Goal: Use online tool/utility: Utilize a website feature to perform a specific function

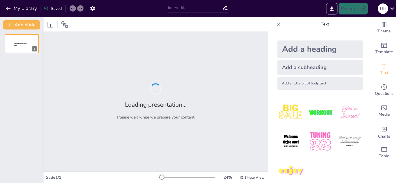
type input "كيفية تقديم رسالة شخصية بأسلوب ممتع"
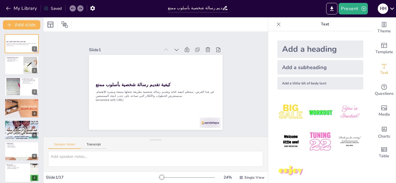
checkbox input "true"
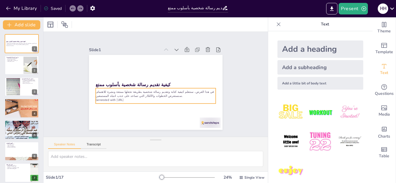
checkbox input "true"
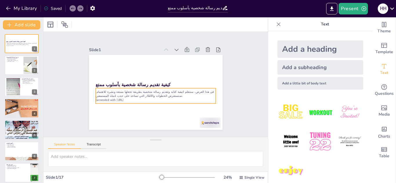
checkbox input "true"
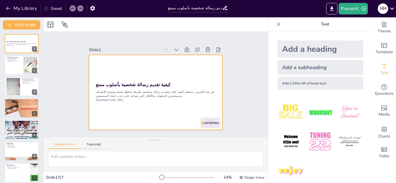
checkbox input "true"
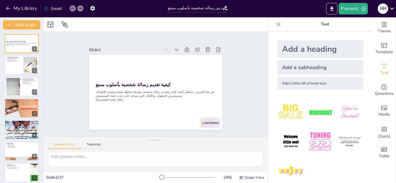
checkbox input "true"
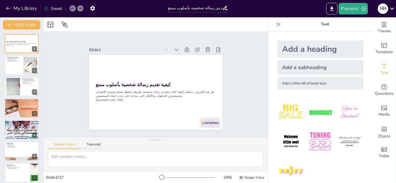
checkbox input "true"
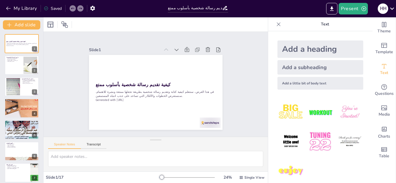
checkbox input "true"
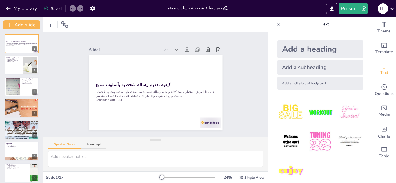
checkbox input "true"
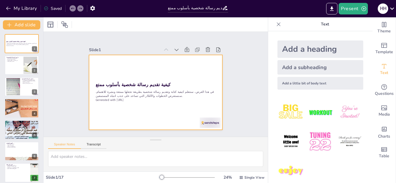
checkbox input "true"
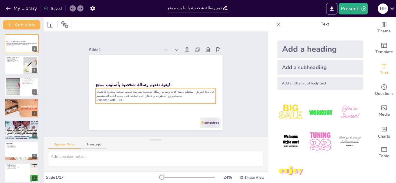
checkbox input "true"
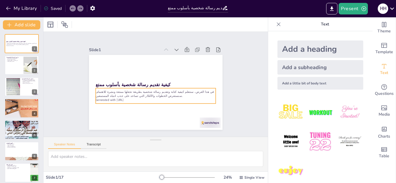
checkbox input "true"
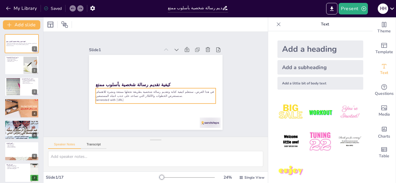
checkbox input "true"
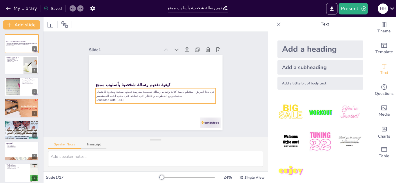
checkbox input "true"
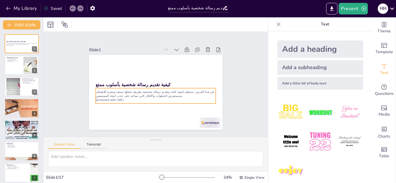
checkbox input "true"
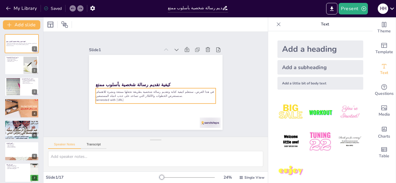
checkbox input "true"
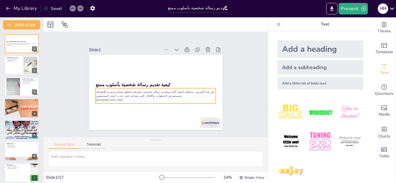
checkbox input "true"
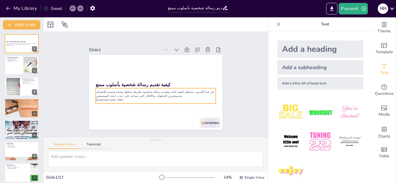
checkbox input "true"
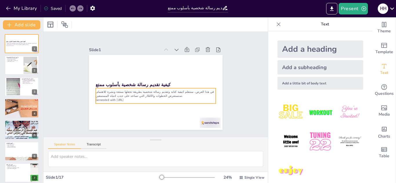
checkbox input "true"
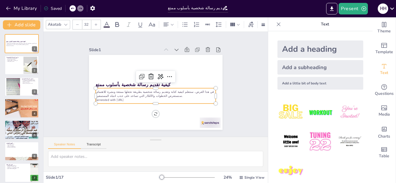
click at [195, 90] on p "في هذا العرض، سنتعلم كيفية كتابة وتقديم رسالة شخصية بطريقة تجعلها ممتعة ومثيرة …" at bounding box center [163, 90] width 77 height 102
checkbox input "true"
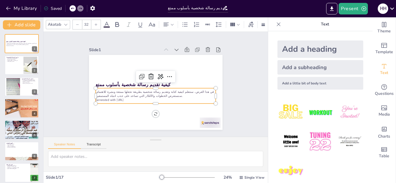
checkbox input "true"
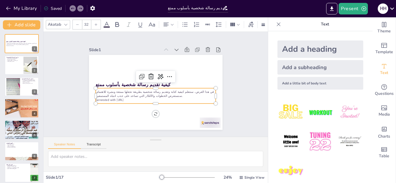
checkbox input "true"
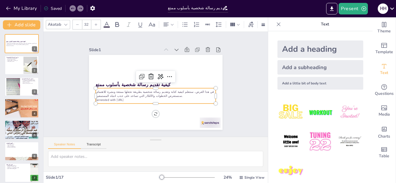
checkbox input "true"
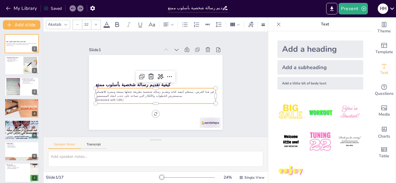
checkbox input "true"
click at [217, 81] on div "Slide 1 كيفية تقديم رسالة شخصية بأسلوب ممتع في هذا العرض، سنتعلم كيفية كتابة وت…" at bounding box center [155, 84] width 123 height 181
checkbox input "true"
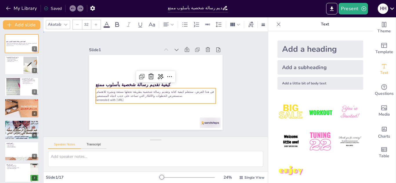
checkbox input "true"
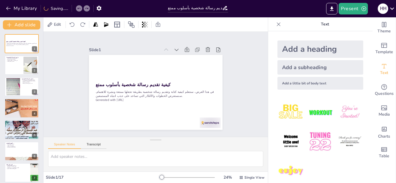
checkbox input "true"
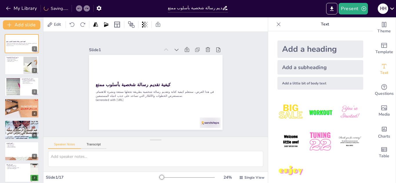
checkbox input "true"
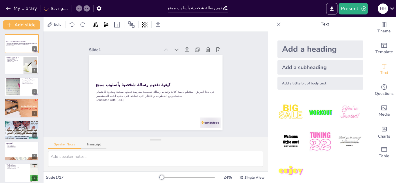
checkbox input "true"
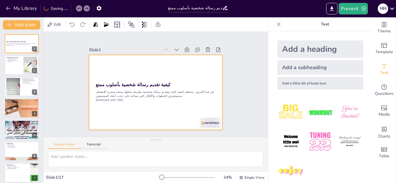
checkbox input "true"
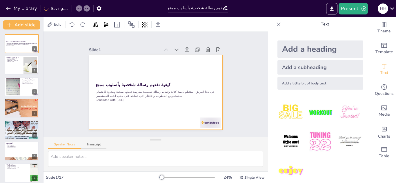
checkbox input "true"
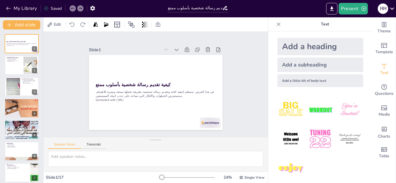
scroll to position [8, 0]
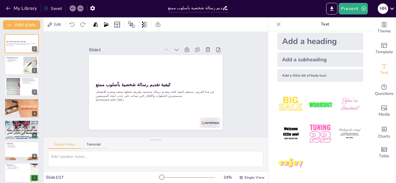
checkbox input "true"
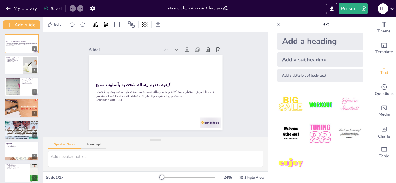
checkbox input "true"
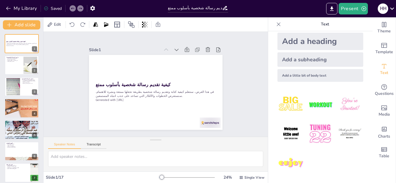
checkbox input "true"
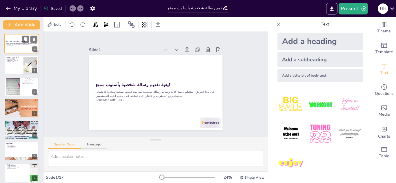
checkbox input "true"
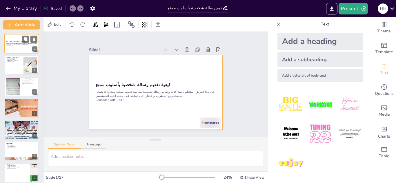
checkbox input "true"
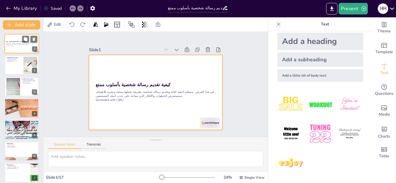
checkbox input "true"
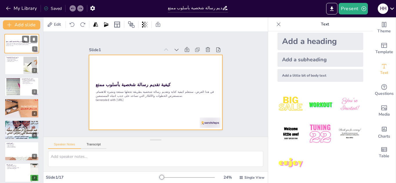
checkbox input "true"
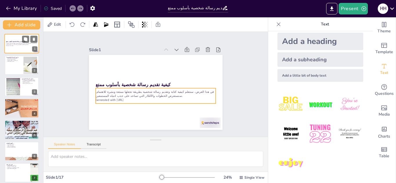
click at [21, 43] on p "في هذا العرض، سنتعلم كيفية كتابة وتقديم رسالة شخصية بطريقة تجعلها ممتعة ومثيرة …" at bounding box center [21, 44] width 31 height 2
checkbox input "true"
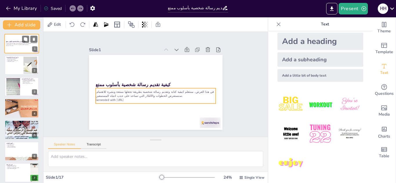
checkbox input "true"
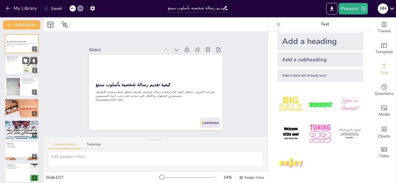
checkbox input "true"
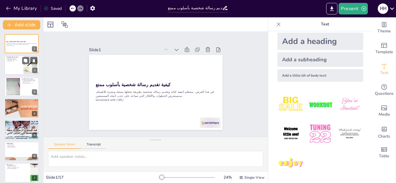
checkbox input "true"
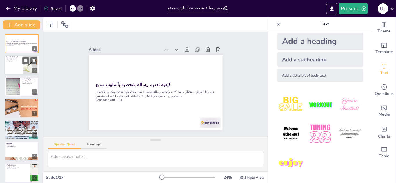
checkbox input "true"
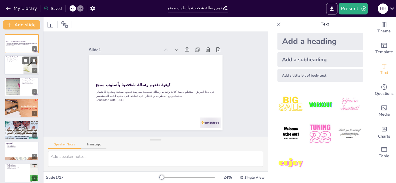
checkbox input "true"
click at [17, 62] on div at bounding box center [21, 66] width 35 height 20
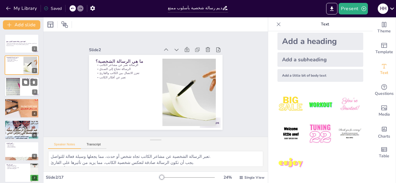
click at [14, 89] on div at bounding box center [12, 87] width 31 height 18
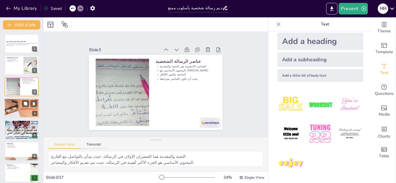
click at [19, 105] on p "اللغة الإبداعية تجعل الرسالة مميزة" at bounding box center [21, 104] width 31 height 1
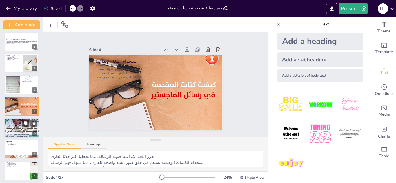
click at [16, 126] on div at bounding box center [21, 128] width 35 height 26
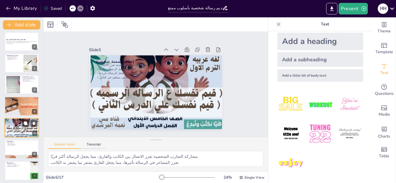
scroll to position [23, 0]
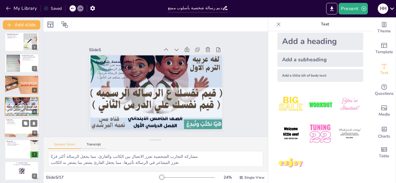
click at [21, 127] on div at bounding box center [21, 128] width 35 height 20
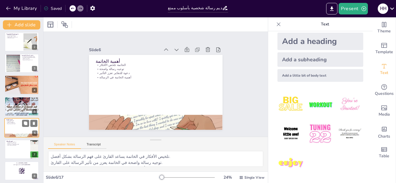
scroll to position [45, 0]
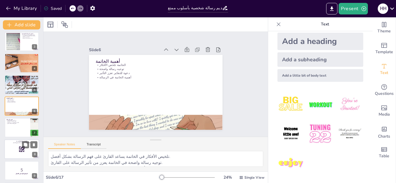
click at [14, 144] on p "and login with code Free68016056" at bounding box center [21, 143] width 31 height 2
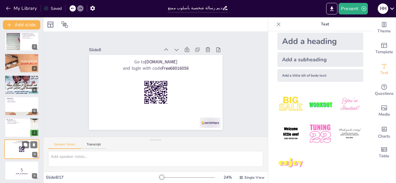
scroll to position [88, 0]
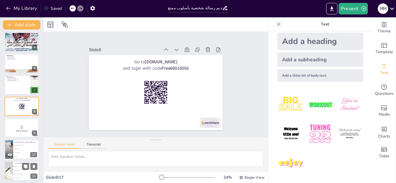
click at [18, 165] on li "لأنها تجعل الرسالة أكثر حيوية وجاذبية للقارئ" at bounding box center [26, 167] width 26 height 4
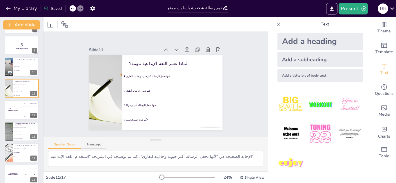
scroll to position [219, 0]
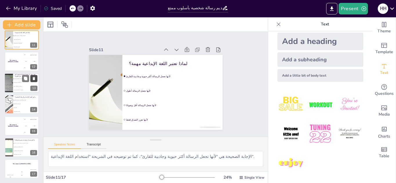
click at [35, 77] on icon at bounding box center [34, 79] width 4 height 4
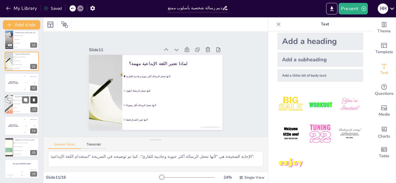
scroll to position [198, 0]
click at [33, 79] on icon at bounding box center [34, 79] width 4 height 4
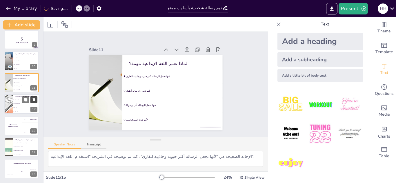
scroll to position [176, 0]
click at [34, 77] on icon at bounding box center [34, 78] width 2 height 3
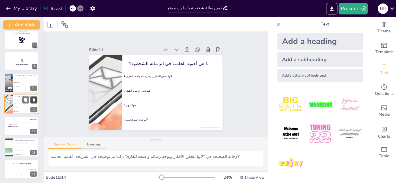
scroll to position [155, 0]
click at [17, 117] on div "The winner is [PERSON_NAME]" at bounding box center [12, 126] width 17 height 20
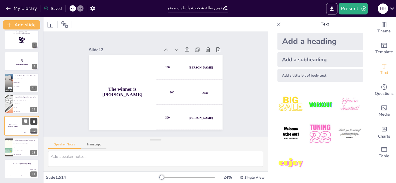
click at [35, 120] on icon at bounding box center [34, 122] width 4 height 4
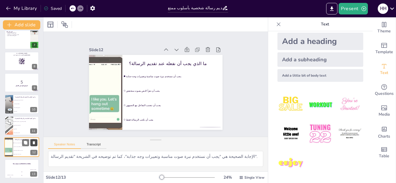
scroll to position [133, 0]
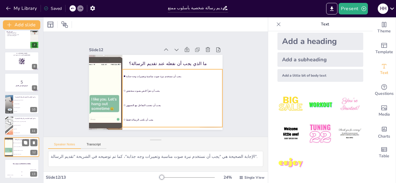
click at [18, 143] on span "يجب أن نستخدم نبرة صوت مناسبة وتعبيرات وجه جذابة" at bounding box center [26, 143] width 25 height 1
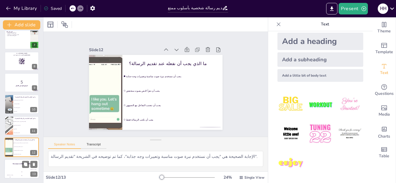
click at [21, 165] on div "The winner is [PERSON_NAME]" at bounding box center [21, 164] width 35 height 10
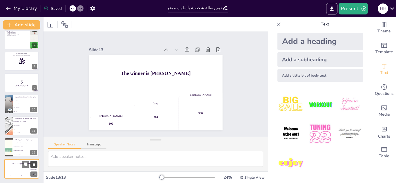
click at [34, 164] on icon at bounding box center [34, 164] width 2 height 3
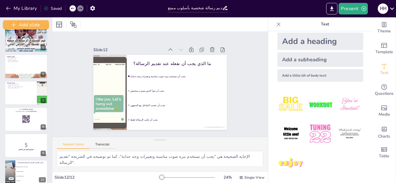
click at [40, 154] on div "Add slide كيفية تقديم رسالة شخصية بأسلوب ممتع في هذا العرض، سنتعلم كيفية كتابة …" at bounding box center [26, 100] width 52 height 166
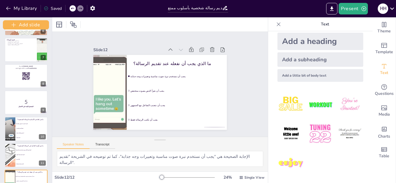
scroll to position [170, 0]
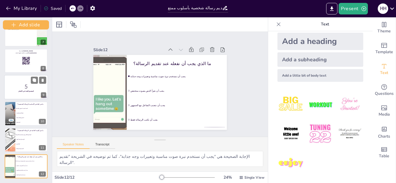
click at [30, 92] on strong "استعدوا للبدء في الاختبار!" at bounding box center [25, 91] width 15 height 2
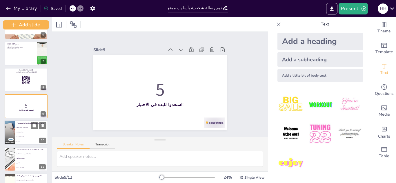
click at [29, 121] on div at bounding box center [26, 133] width 44 height 25
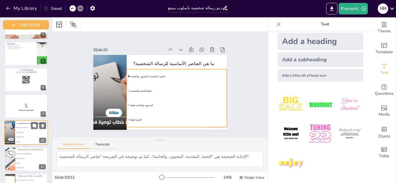
scroll to position [170, 0]
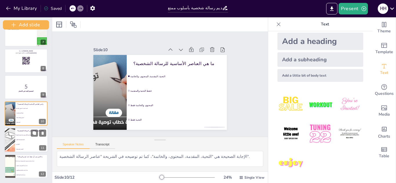
click at [23, 145] on span "لأنها لا تهم" at bounding box center [32, 144] width 31 height 1
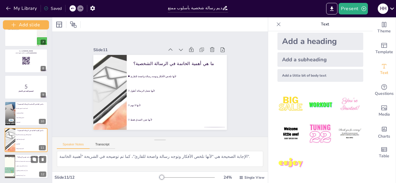
click at [27, 163] on li "يجب أن نستخدم نبرة صوت مناسبة وتعبيرات وجه جذابة" at bounding box center [31, 161] width 33 height 5
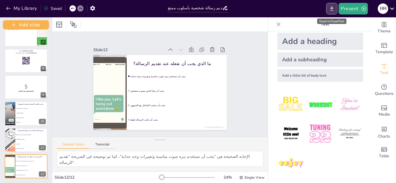
click at [331, 9] on icon "Export to PowerPoint" at bounding box center [332, 9] width 6 height 6
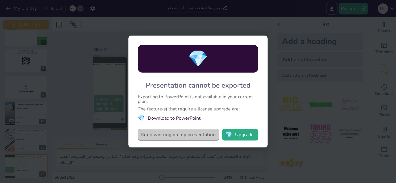
click at [190, 134] on button "Keep working on my presentation" at bounding box center [178, 135] width 81 height 12
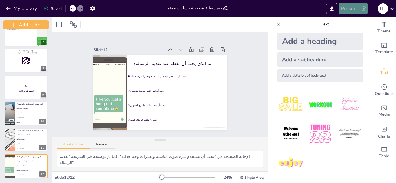
click at [347, 11] on button "Present" at bounding box center [352, 9] width 29 height 12
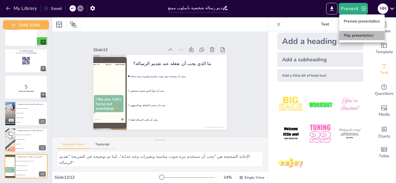
click at [349, 39] on li "Play presentation" at bounding box center [361, 35] width 45 height 9
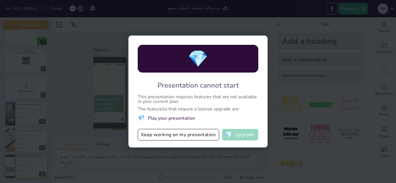
click at [242, 136] on button "💎 Upgrade" at bounding box center [240, 135] width 36 height 12
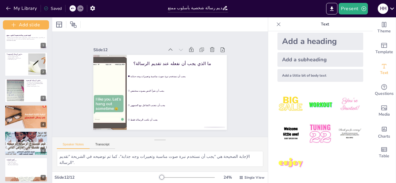
scroll to position [0, 0]
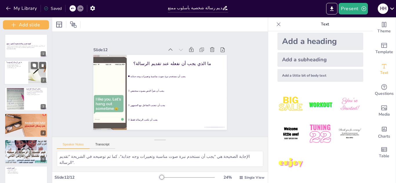
click at [19, 64] on p "الرسالة تعبر عن مشاعر الكاتب" at bounding box center [16, 63] width 20 height 1
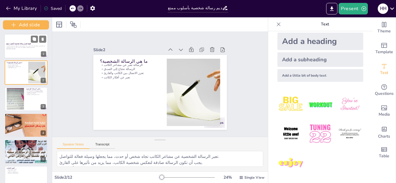
click at [27, 47] on p "في هذا العرض، سنتعلم كيفية كتابة وتقديم رسالة شخصية بطريقة تجعلها ممتعة ومثيرة …" at bounding box center [25, 46] width 39 height 3
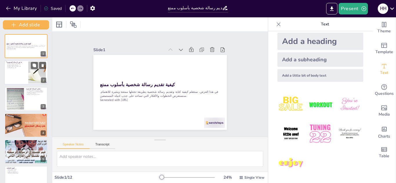
click at [17, 70] on div at bounding box center [26, 72] width 44 height 25
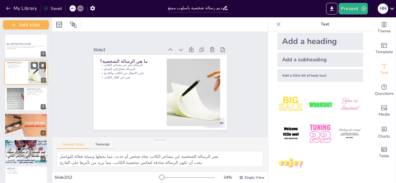
click at [17, 70] on div at bounding box center [26, 72] width 44 height 25
click at [98, 52] on div "Slide 1 كيفية تقديم رسالة شخصية بأسلوب ممتع في هذا العرض، سنتعلم كيفية كتابة وت…" at bounding box center [160, 84] width 124 height 181
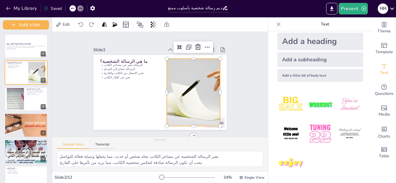
click at [186, 85] on div at bounding box center [176, 115] width 130 height 134
click at [130, 108] on icon at bounding box center [127, 111] width 6 height 6
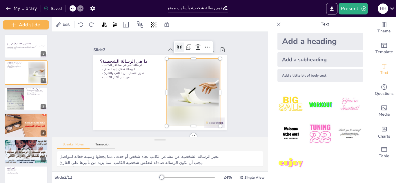
click at [194, 62] on icon at bounding box center [197, 65] width 7 height 7
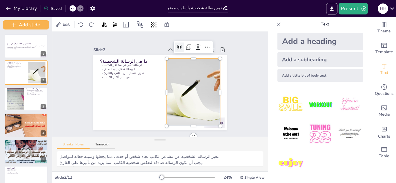
click at [194, 62] on icon at bounding box center [197, 65] width 7 height 7
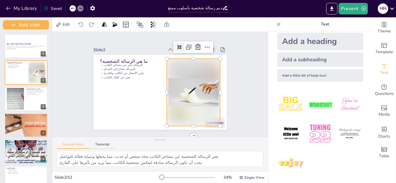
click at [130, 108] on icon at bounding box center [127, 111] width 6 height 6
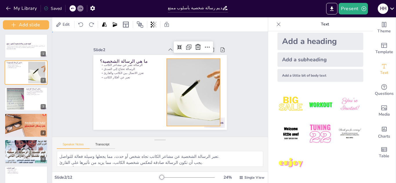
click at [241, 45] on div "Slide 1 كيفية تقديم رسالة شخصية بأسلوب ممتع في هذا العرض، سنتعلم كيفية كتابة وت…" at bounding box center [160, 84] width 240 height 184
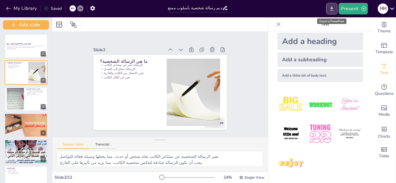
click at [330, 8] on icon "Export to PowerPoint" at bounding box center [332, 9] width 6 height 6
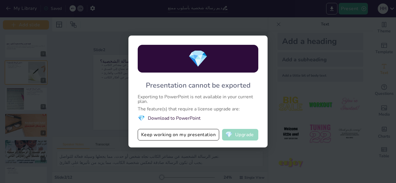
click at [241, 136] on button "💎 Upgrade" at bounding box center [240, 135] width 36 height 12
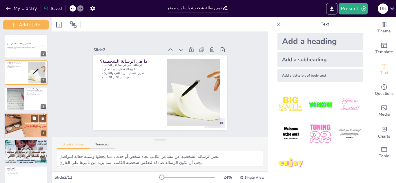
click at [27, 126] on div at bounding box center [26, 125] width 44 height 29
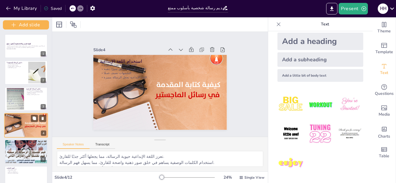
scroll to position [19, 0]
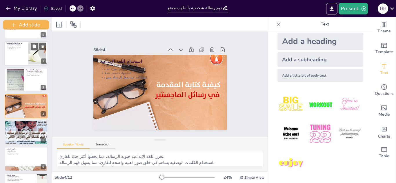
click at [24, 54] on div at bounding box center [26, 53] width 44 height 25
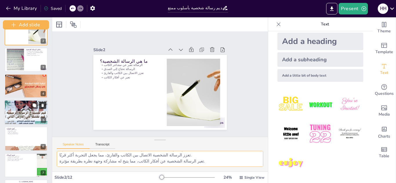
scroll to position [41, 0]
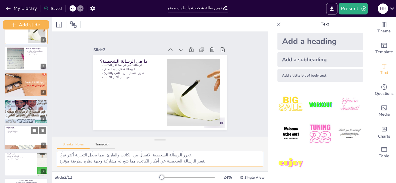
click at [23, 130] on p "توجيه رسالة واضحة" at bounding box center [25, 130] width 39 height 1
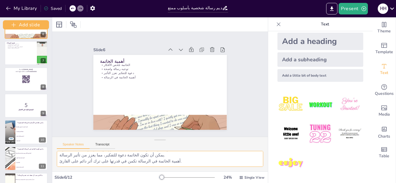
scroll to position [170, 0]
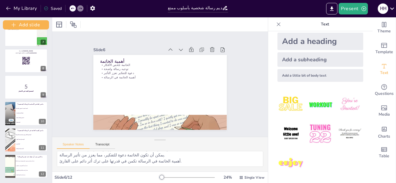
click at [276, 26] on icon at bounding box center [279, 24] width 6 height 6
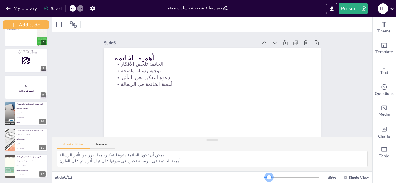
click at [267, 178] on div at bounding box center [269, 177] width 5 height 5
click at [34, 168] on li "يجب أن نقرأ النص بصوت منخفض" at bounding box center [31, 166] width 33 height 5
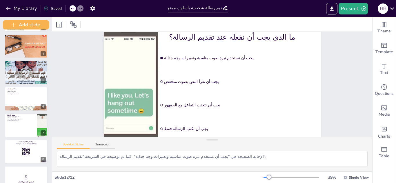
scroll to position [0, 0]
